Goal: Information Seeking & Learning: Learn about a topic

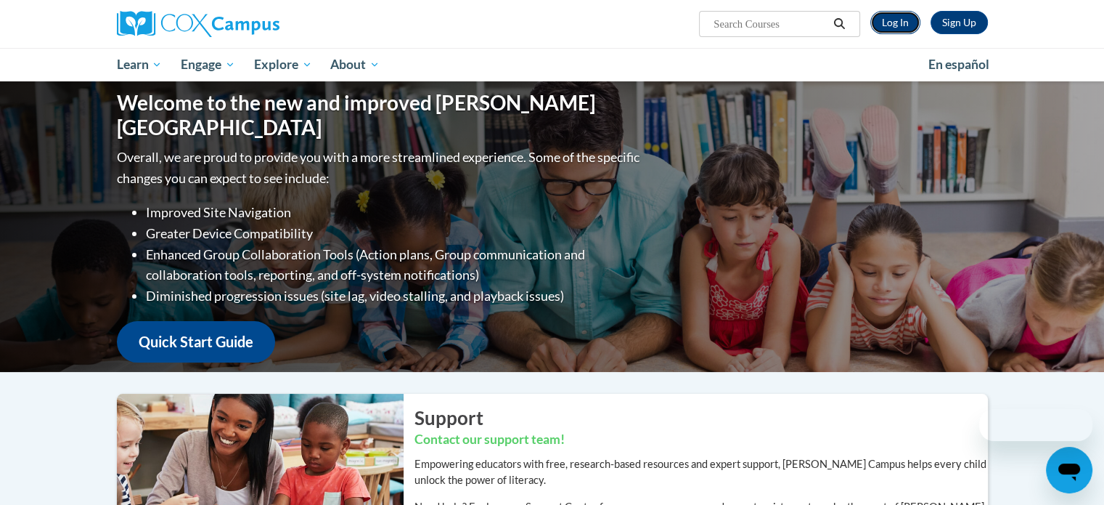
click at [902, 29] on link "Log In" at bounding box center [895, 22] width 50 height 23
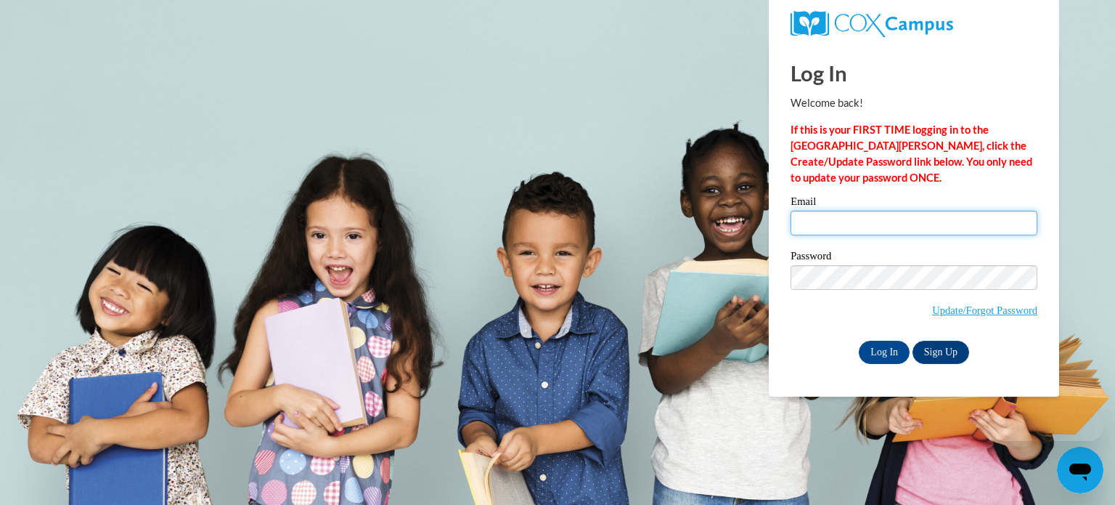
click at [886, 220] on input "Email" at bounding box center [914, 223] width 247 height 25
type input "kraussek@fortschools.org"
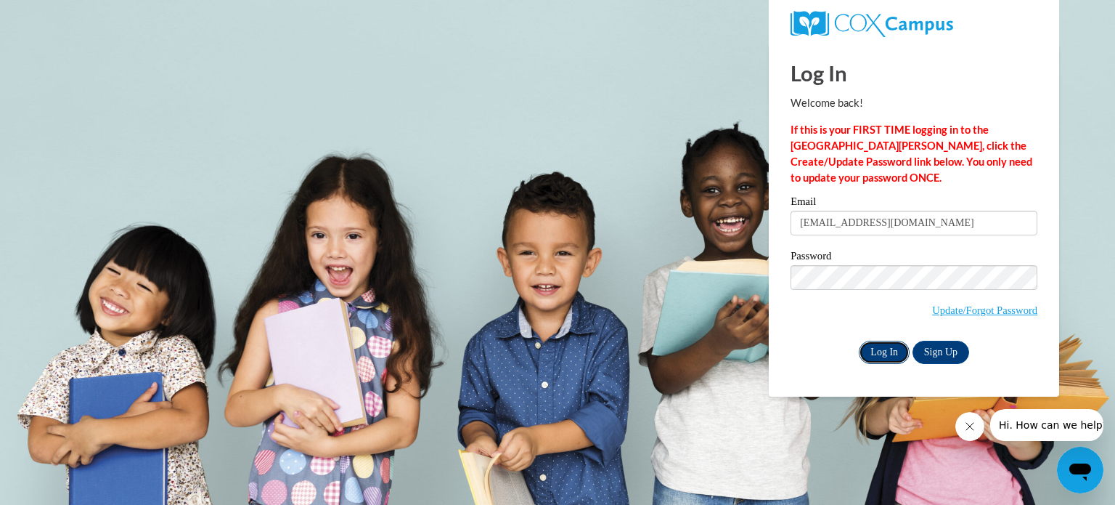
click at [889, 355] on input "Log In" at bounding box center [884, 351] width 51 height 23
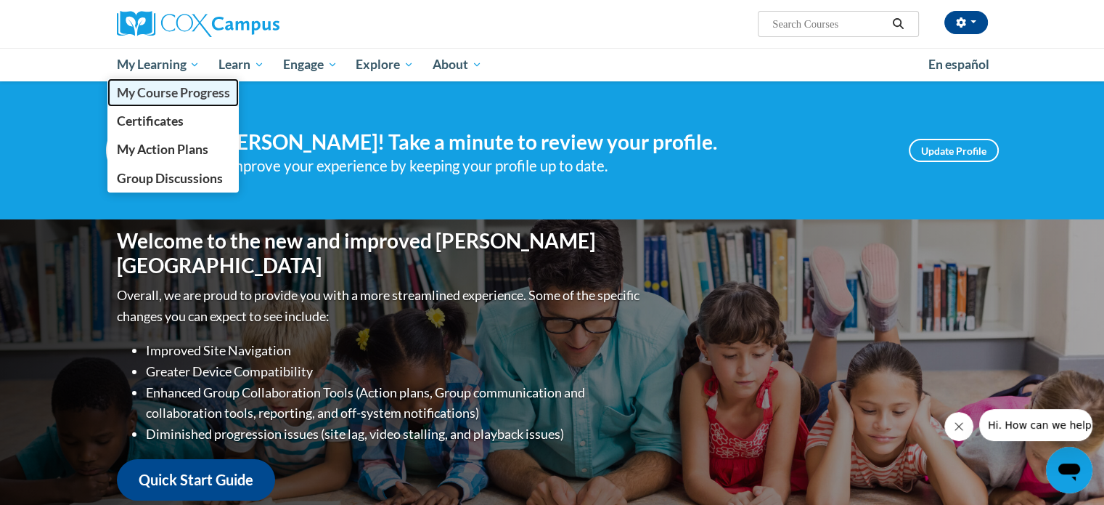
click at [177, 90] on span "My Course Progress" at bounding box center [172, 92] width 113 height 15
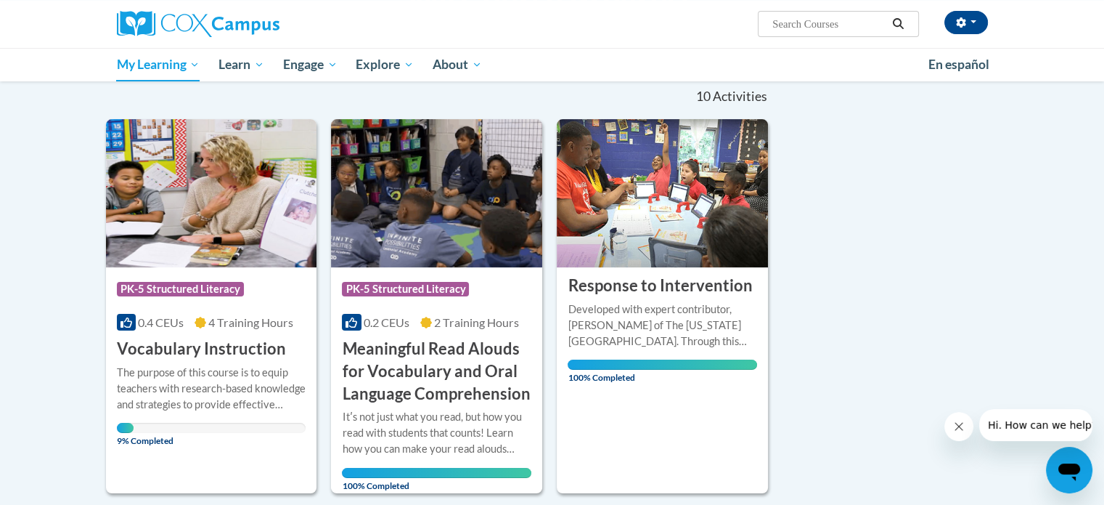
scroll to position [218, 0]
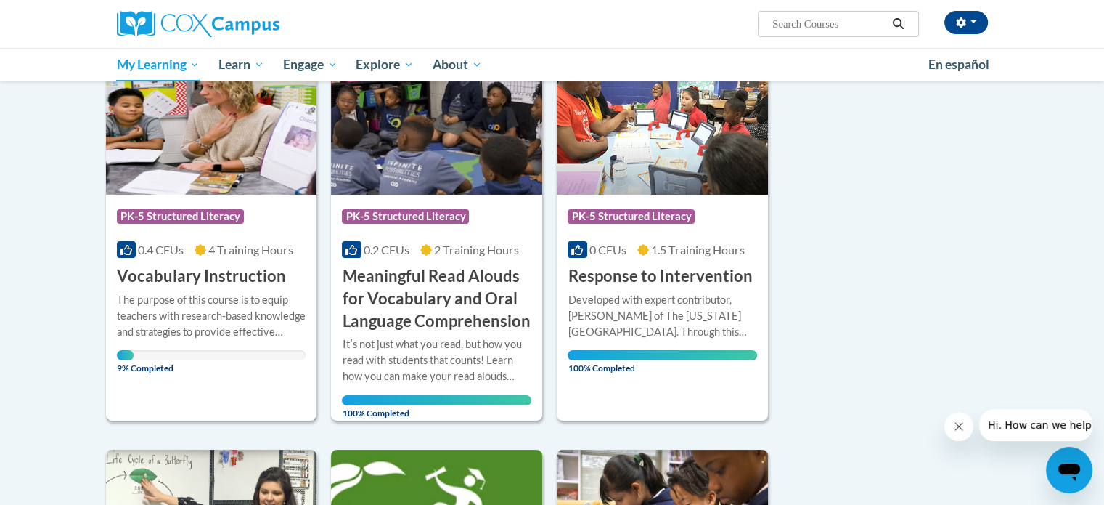
click at [241, 145] on img at bounding box center [211, 120] width 211 height 148
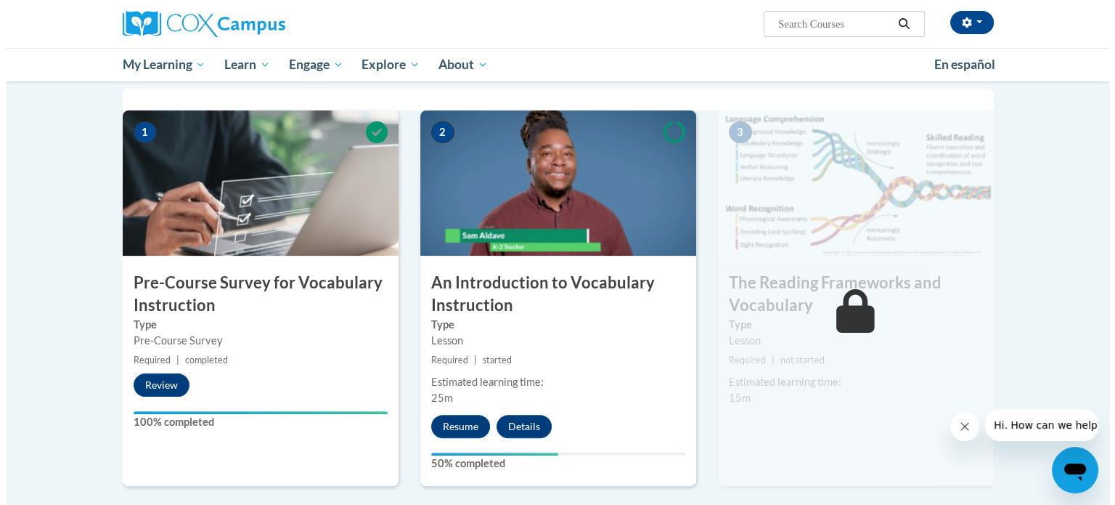
scroll to position [363, 0]
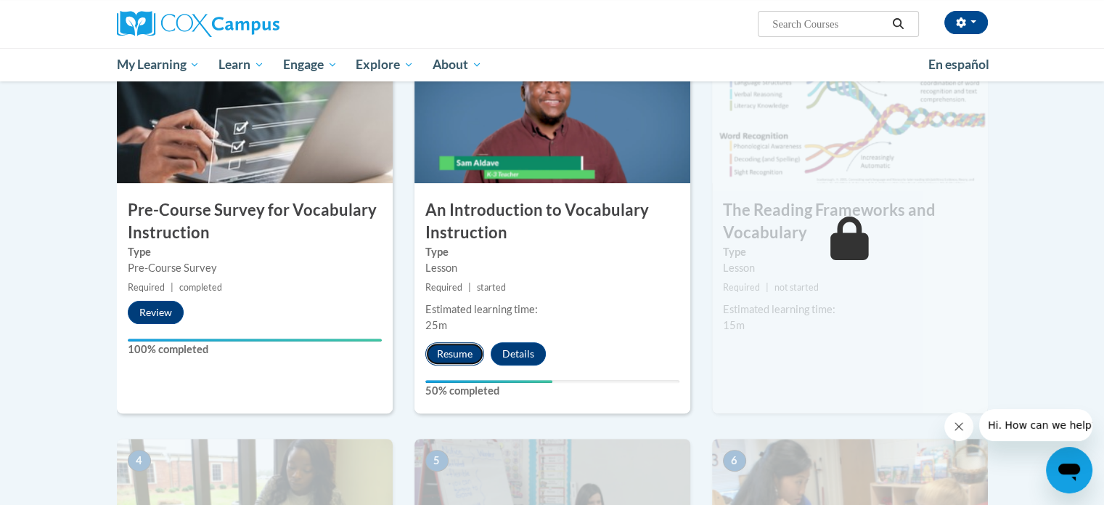
click at [460, 352] on button "Resume" at bounding box center [454, 353] width 59 height 23
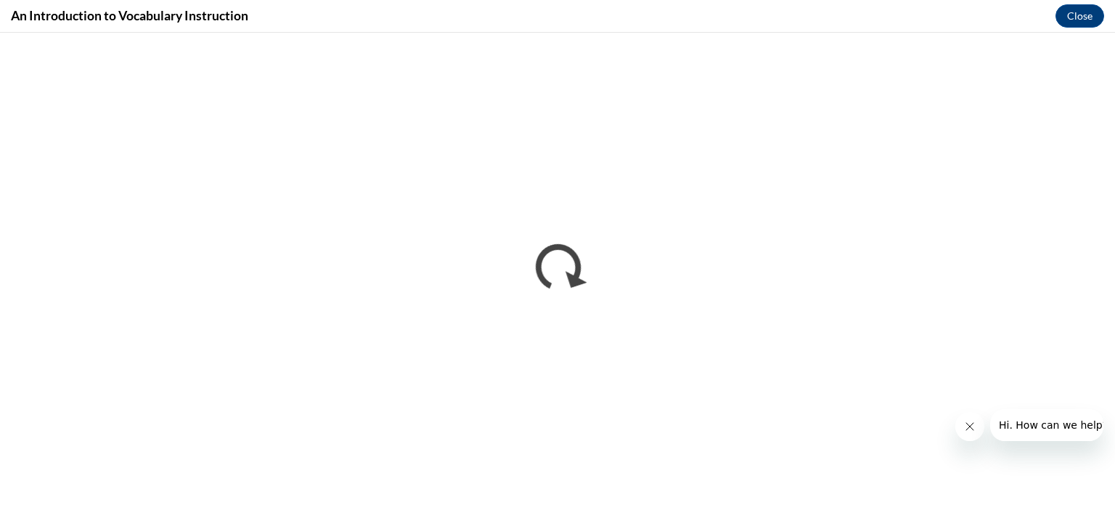
scroll to position [0, 0]
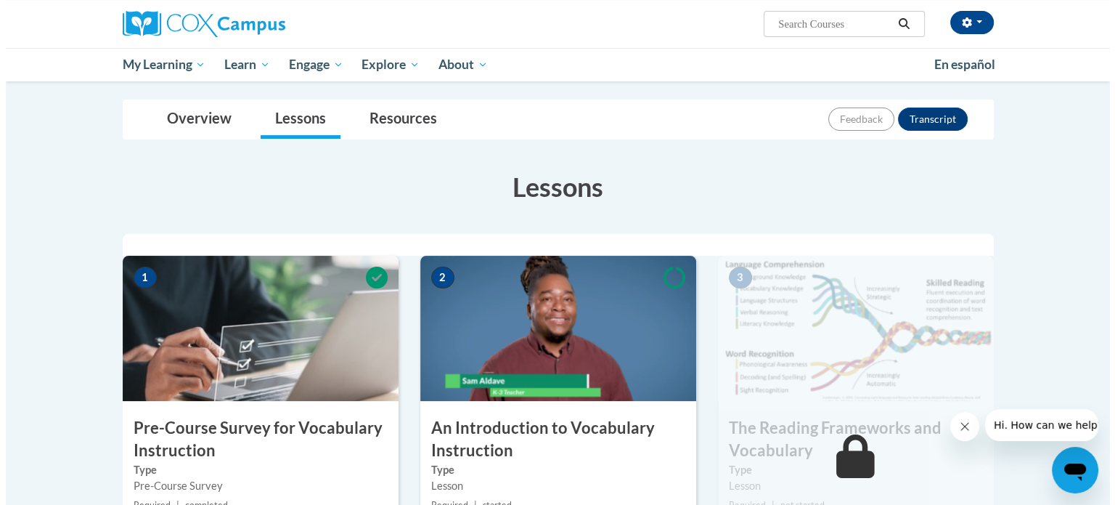
scroll to position [363, 0]
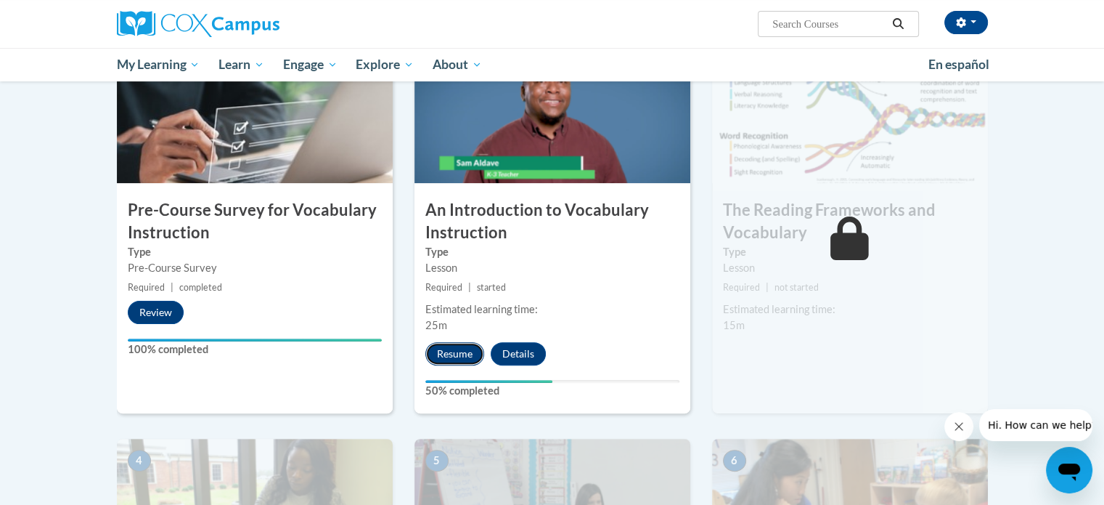
click at [465, 356] on button "Resume" at bounding box center [454, 353] width 59 height 23
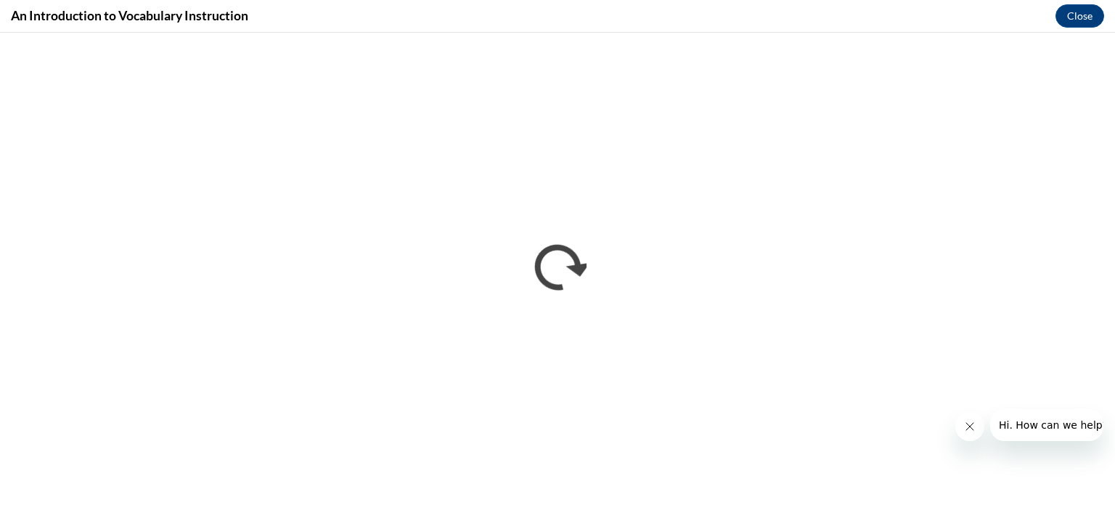
scroll to position [0, 0]
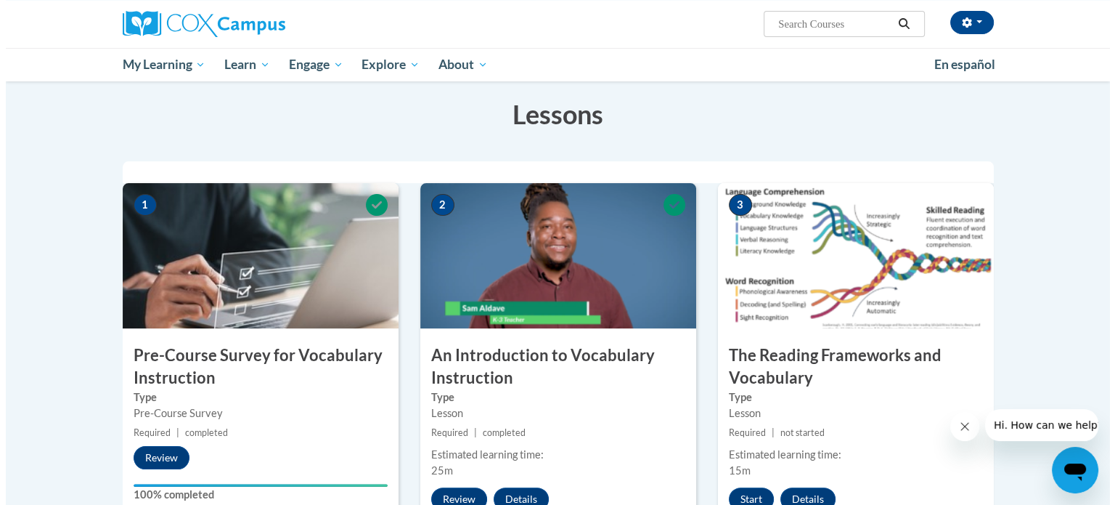
scroll to position [290, 0]
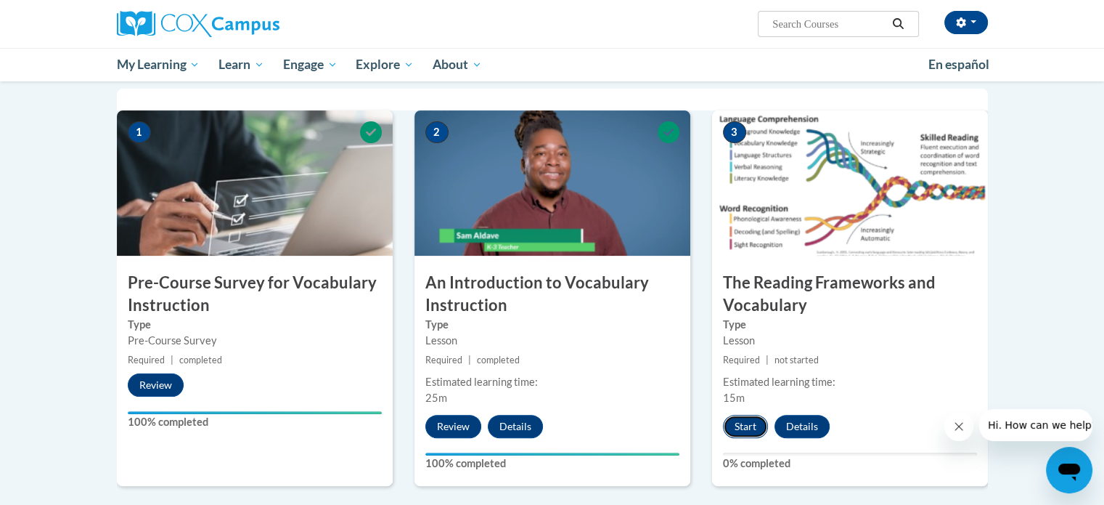
click at [746, 422] on button "Start" at bounding box center [745, 426] width 45 height 23
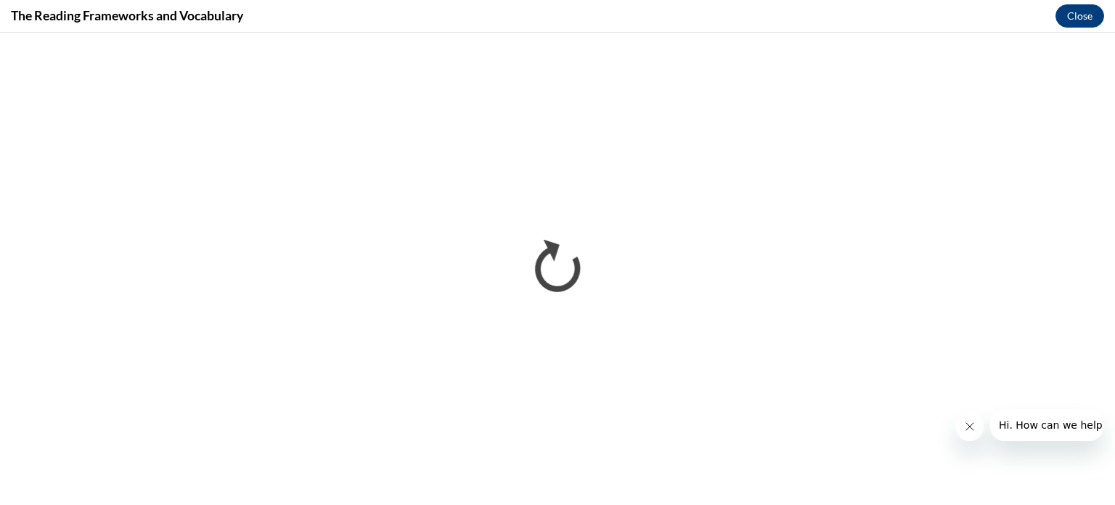
scroll to position [0, 0]
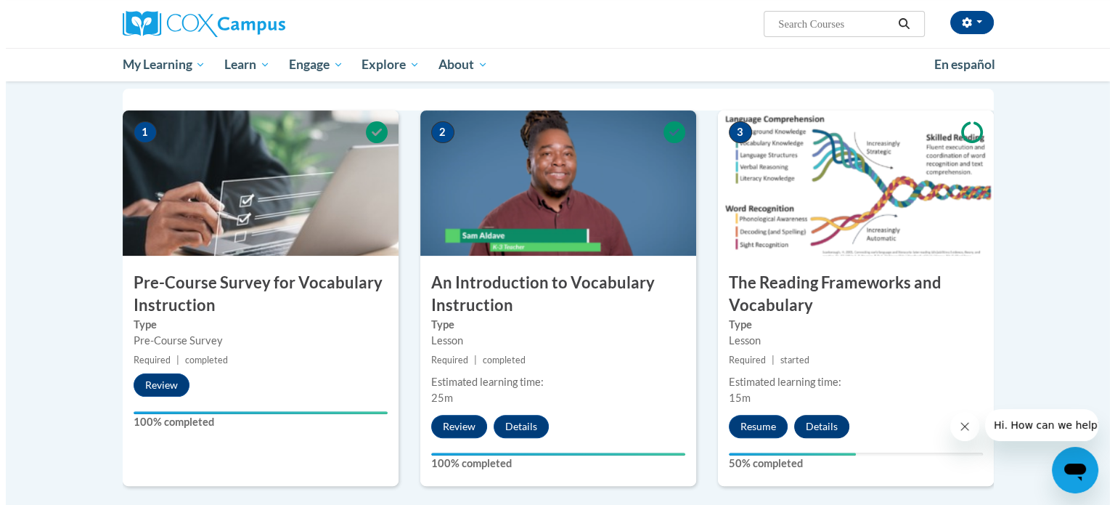
scroll to position [363, 0]
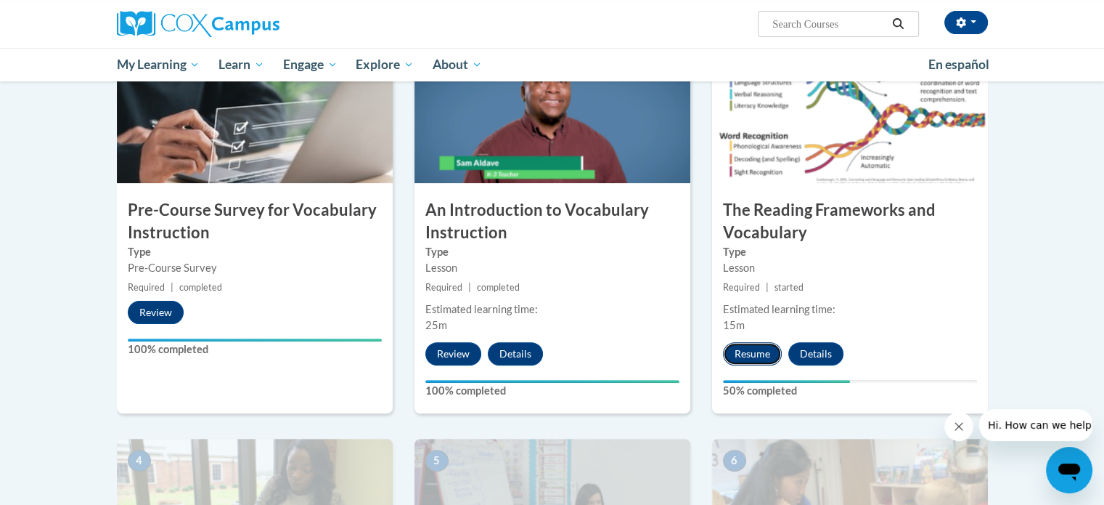
click at [758, 354] on button "Resume" at bounding box center [752, 353] width 59 height 23
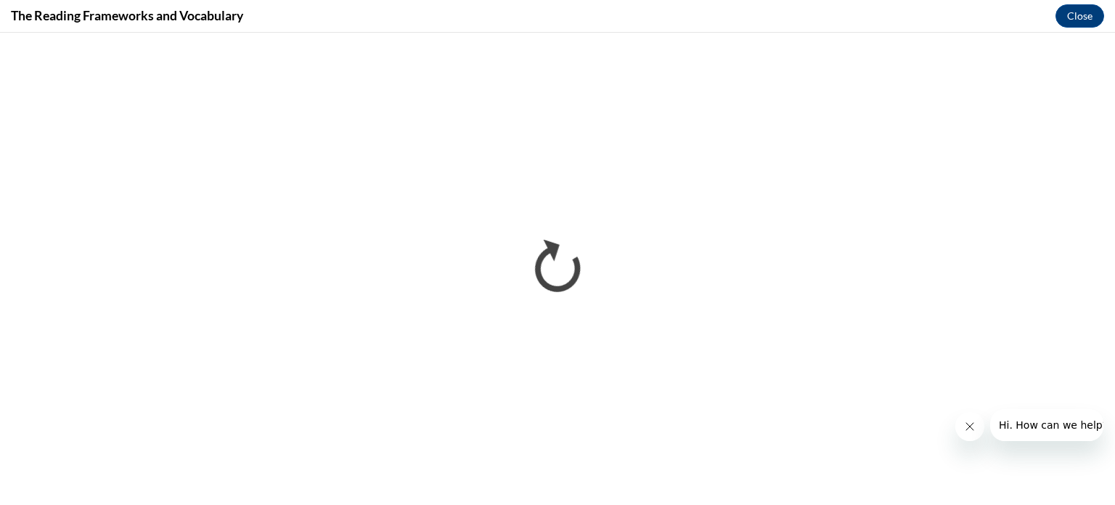
scroll to position [0, 0]
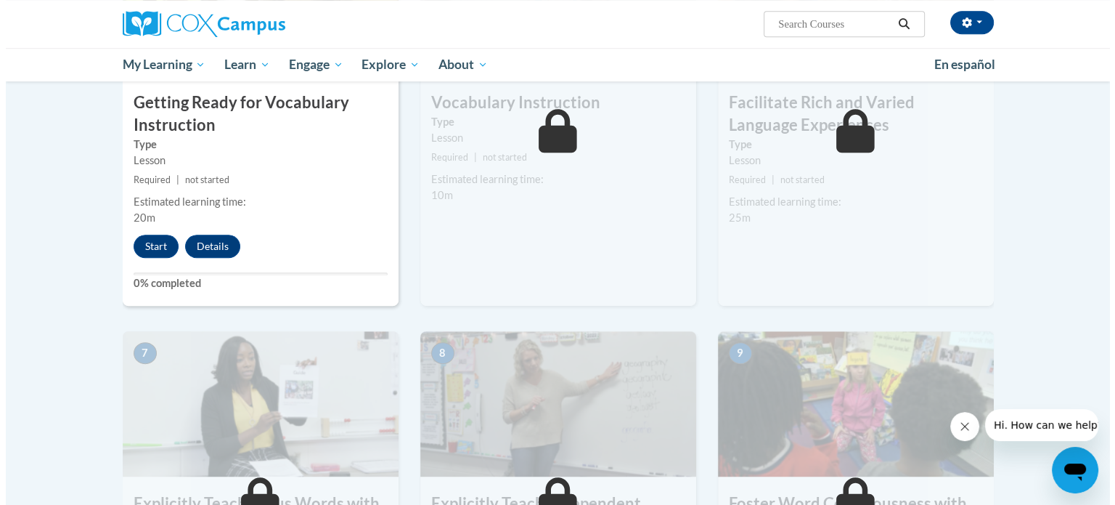
scroll to position [726, 0]
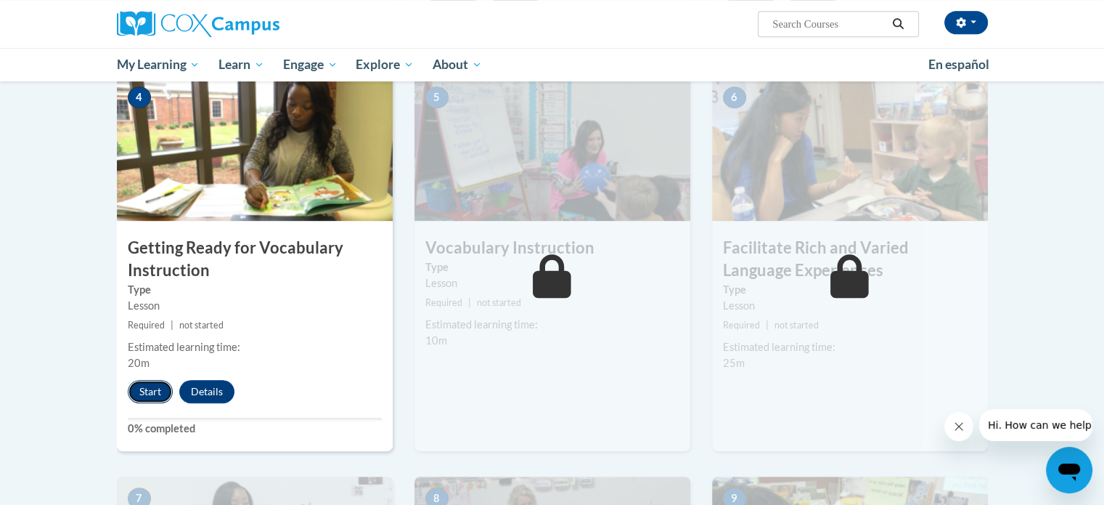
click at [152, 390] on button "Start" at bounding box center [150, 391] width 45 height 23
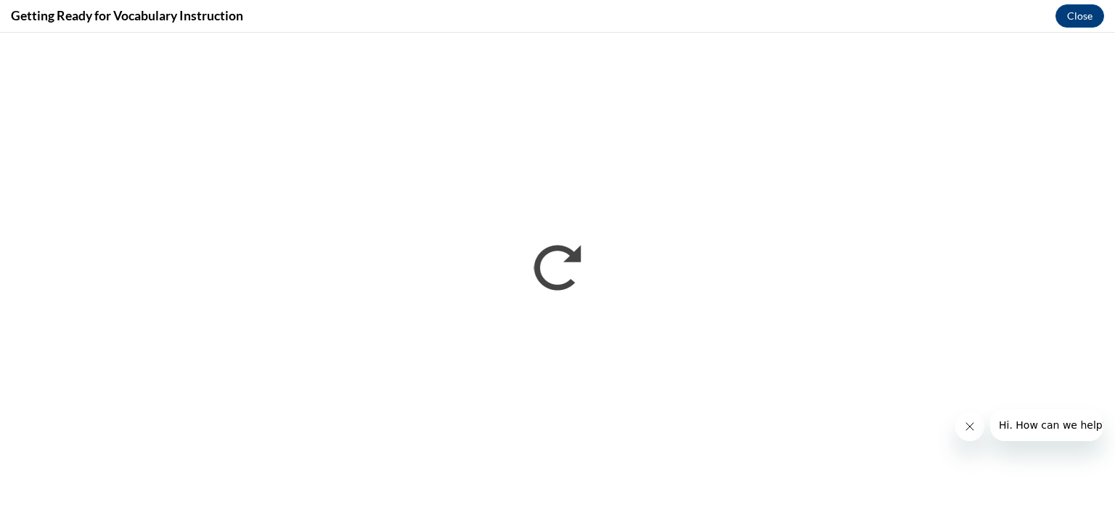
scroll to position [0, 0]
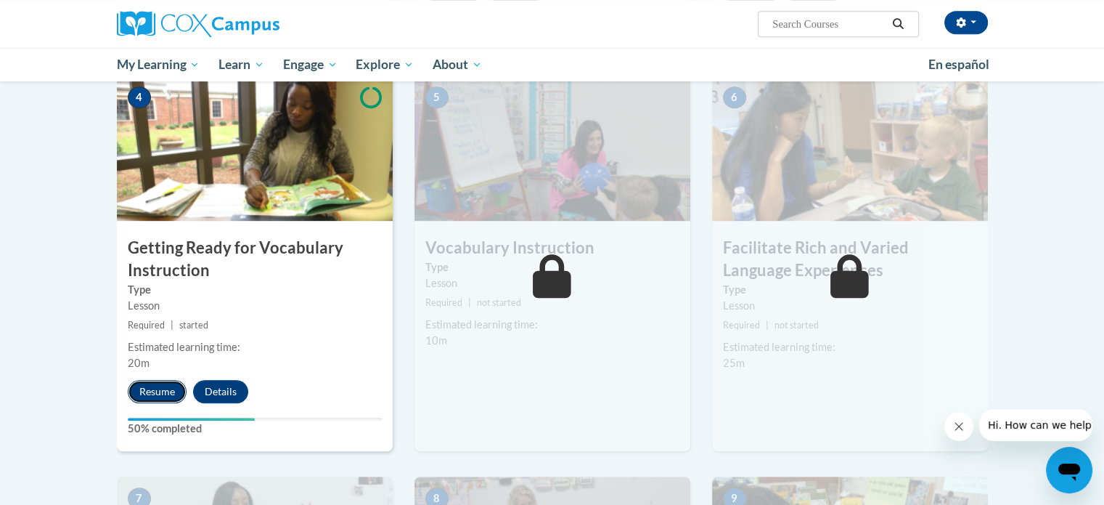
click at [163, 391] on button "Resume" at bounding box center [157, 391] width 59 height 23
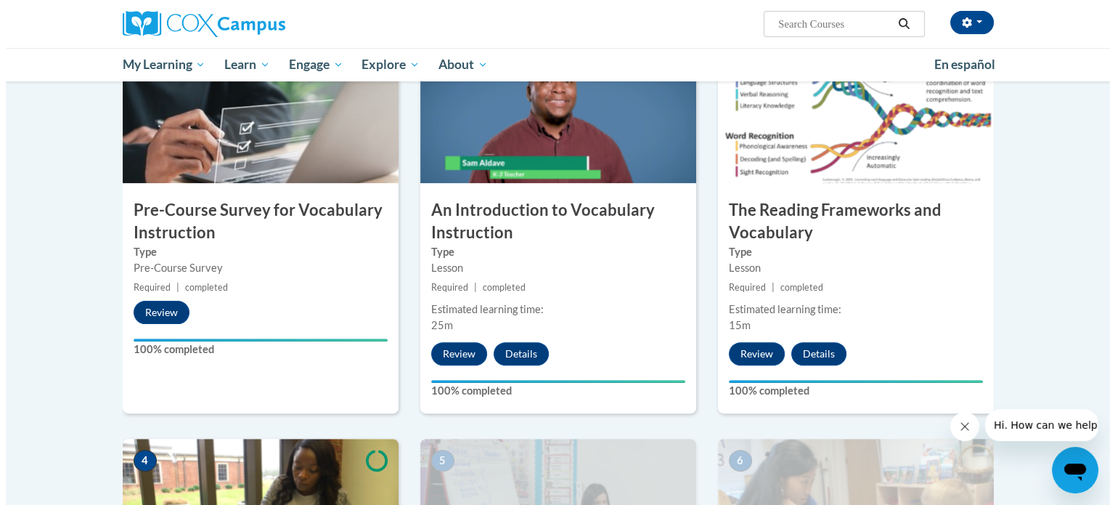
scroll to position [726, 0]
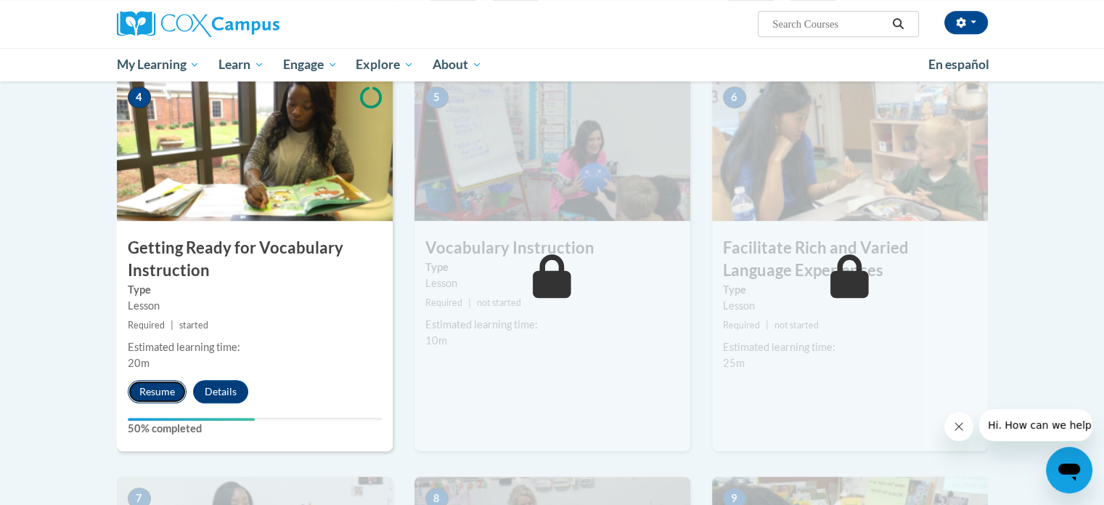
click at [143, 388] on button "Resume" at bounding box center [157, 391] width 59 height 23
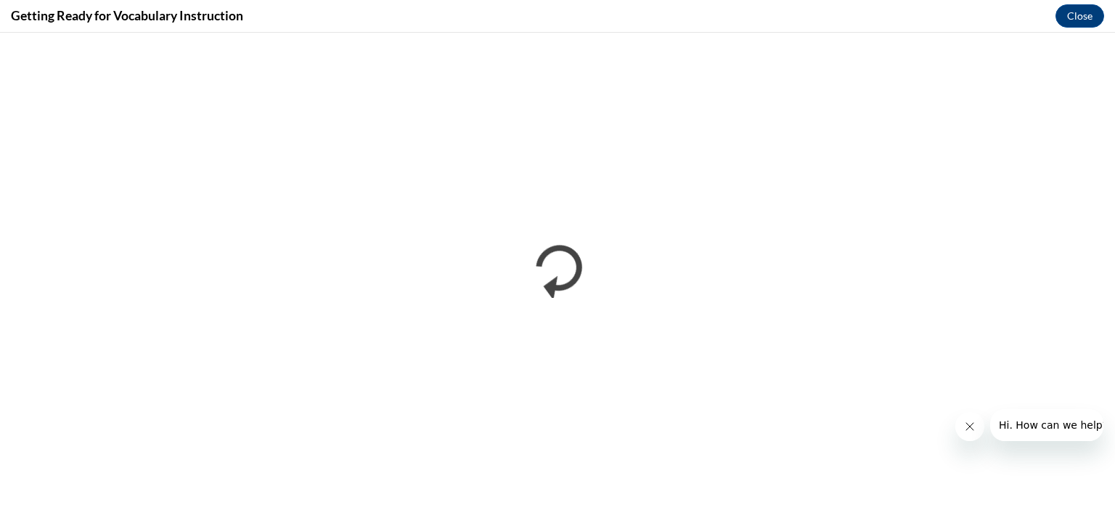
scroll to position [0, 0]
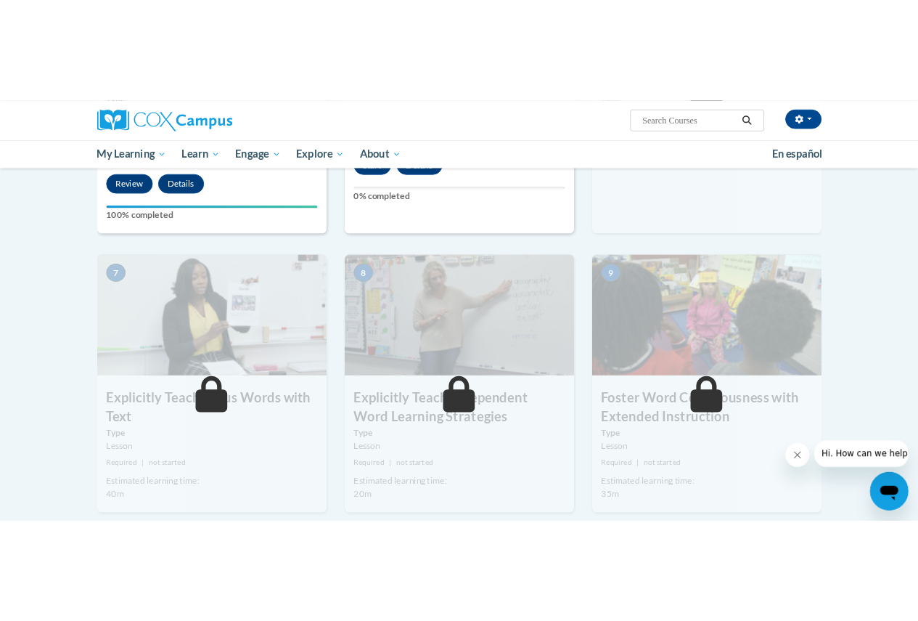
scroll to position [944, 0]
